Goal: Subscribe to service/newsletter

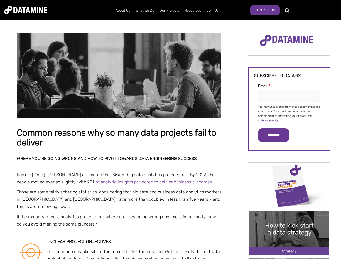
click at [289, 113] on p "You may unsubscribe from these communications at any time. For more information…" at bounding box center [289, 114] width 62 height 18
click at [277, 135] on input "*********" at bounding box center [273, 136] width 31 height 14
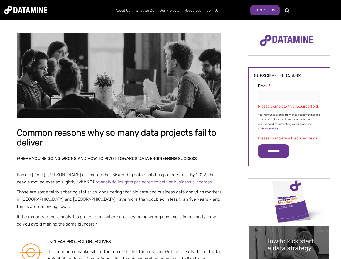
click at [289, 186] on img "Image grid with {{ image_count }} images." at bounding box center [288, 201] width 79 height 45
click at [289, 186] on div "✕" at bounding box center [170, 129] width 341 height 259
click at [289, 233] on div "✕" at bounding box center [170, 129] width 341 height 259
click at [289, 233] on img "Image grid with {{ image_count }} images." at bounding box center [288, 249] width 79 height 45
click at [289, 259] on div "✕" at bounding box center [170, 129] width 341 height 259
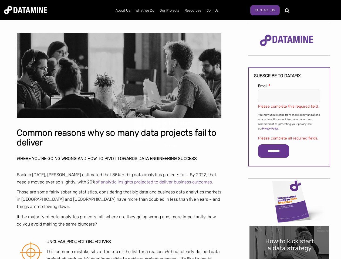
click at [289, 259] on div "✕" at bounding box center [170, 129] width 341 height 259
